Goal: Information Seeking & Learning: Check status

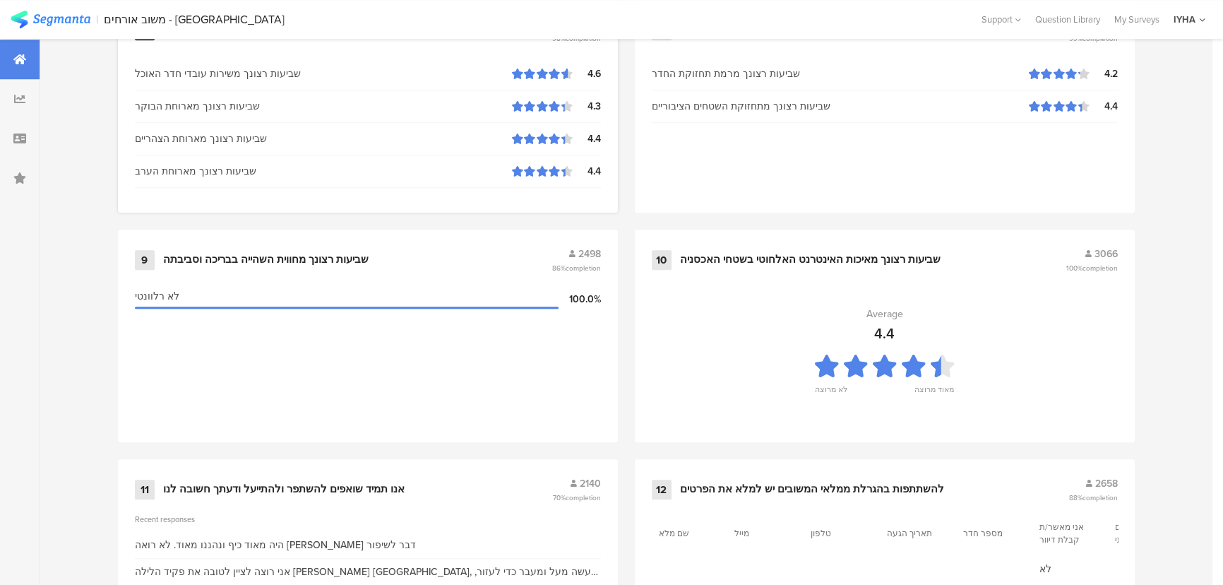
scroll to position [1484, 0]
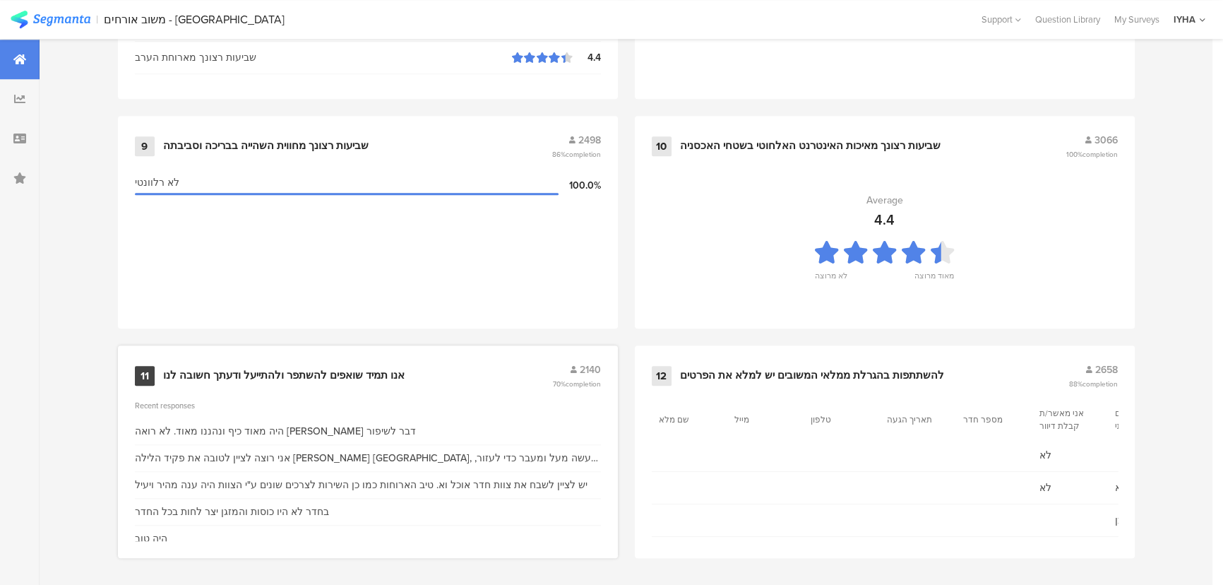
click at [343, 369] on div "אנו תמיד שואפים להשתפר ולהתייעל ודעתך חשובה לנו" at bounding box center [284, 376] width 242 height 14
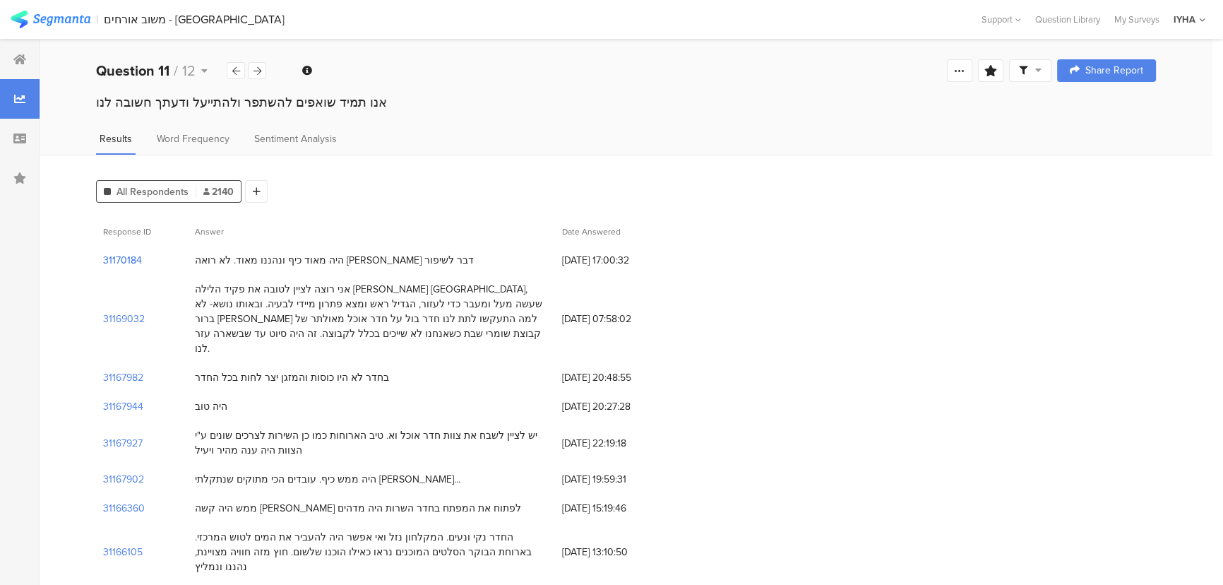
click at [115, 256] on section "31170184" at bounding box center [122, 260] width 39 height 15
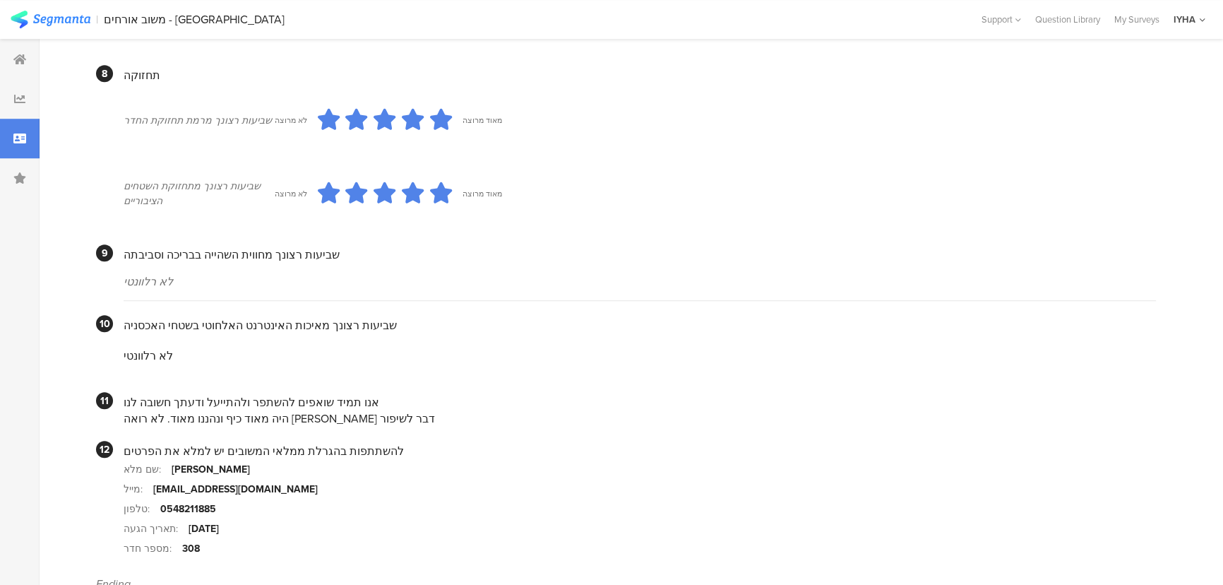
scroll to position [1236, 0]
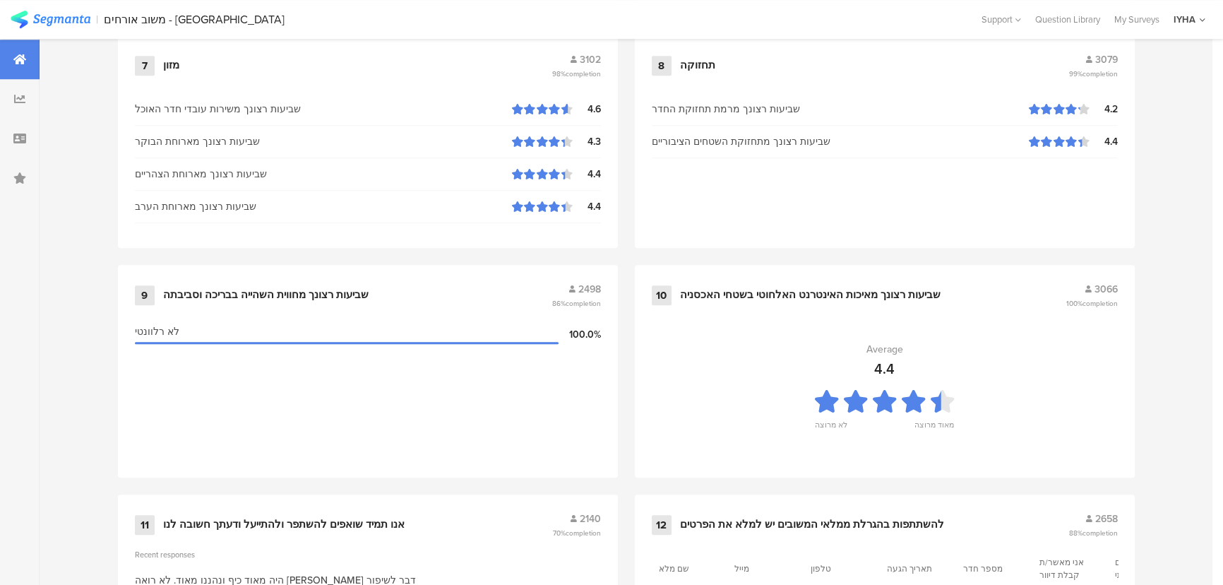
scroll to position [1413, 0]
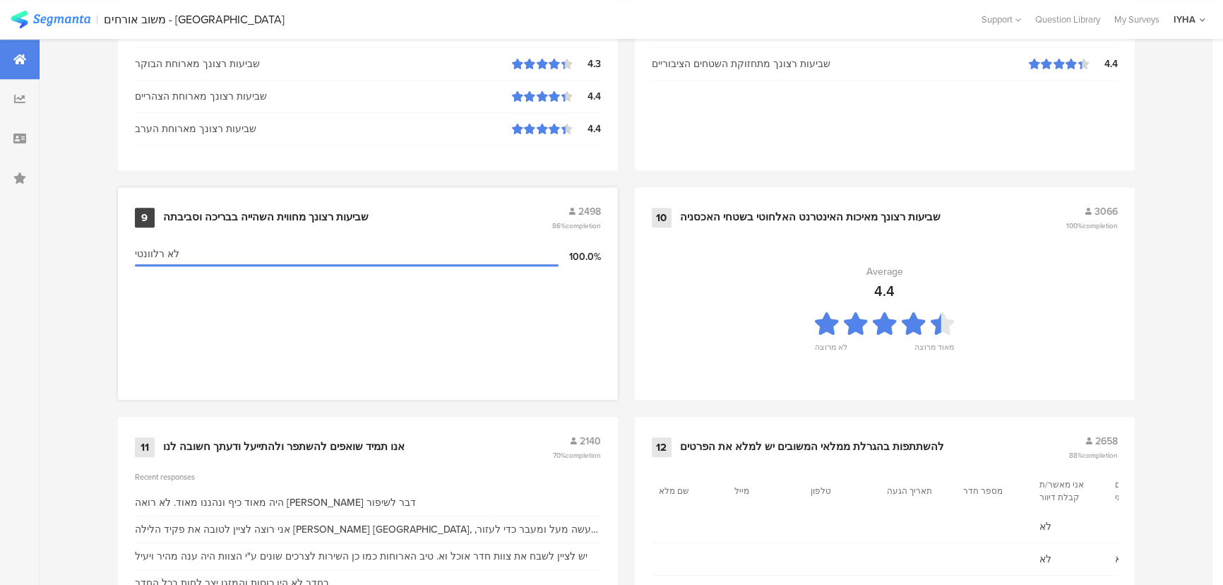
click at [479, 334] on section "לא רלוונטי 100.0%" at bounding box center [368, 312] width 466 height 141
